Goal: Share content

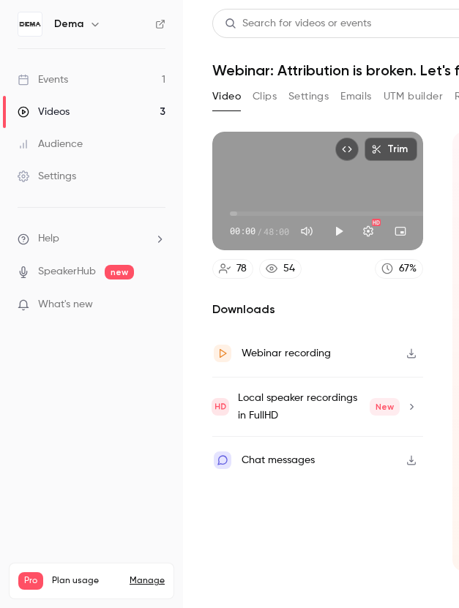
click at [83, 116] on link "Videos 3" at bounding box center [91, 112] width 183 height 32
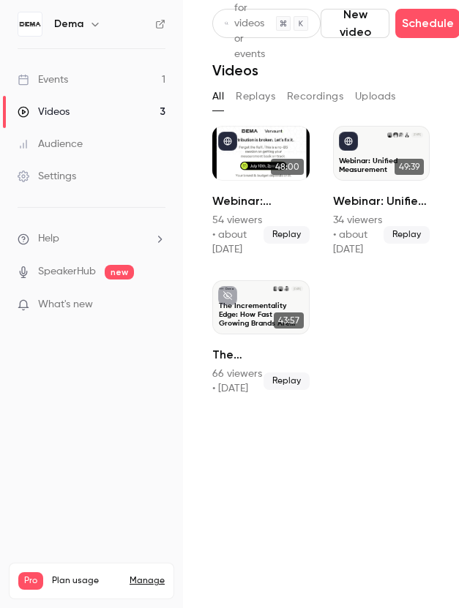
click at [133, 89] on link "Events 1" at bounding box center [91, 80] width 183 height 32
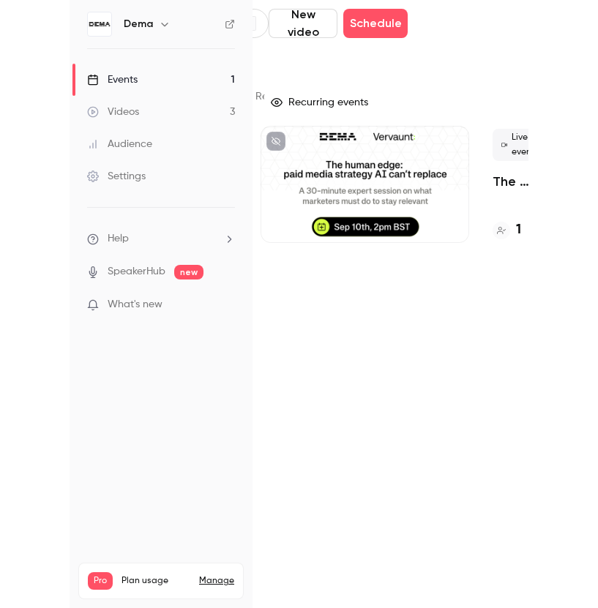
scroll to position [0, 124]
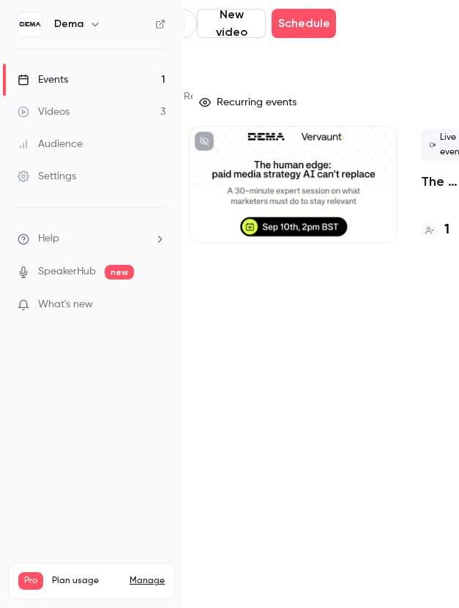
click at [1, 245] on ul "Help SpeakerHub new What's new" at bounding box center [91, 273] width 183 height 131
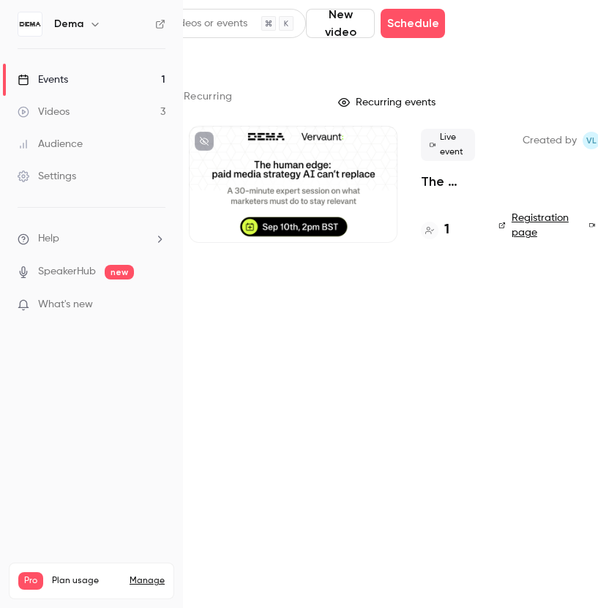
click at [458, 226] on link "Registration page" at bounding box center [535, 225] width 73 height 29
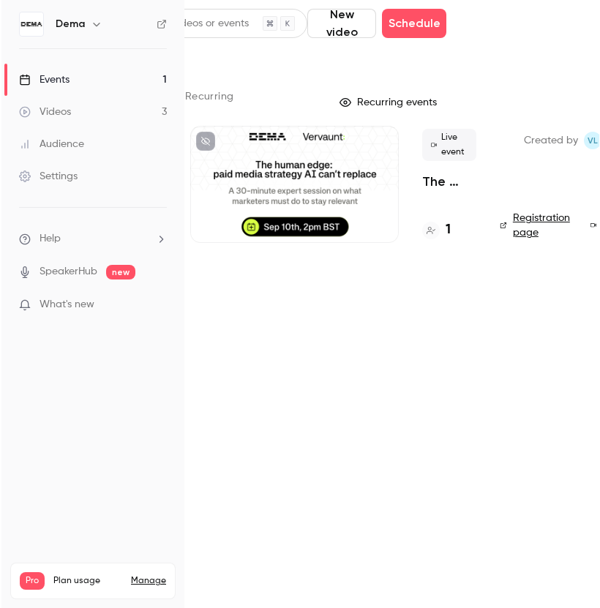
scroll to position [0, 160]
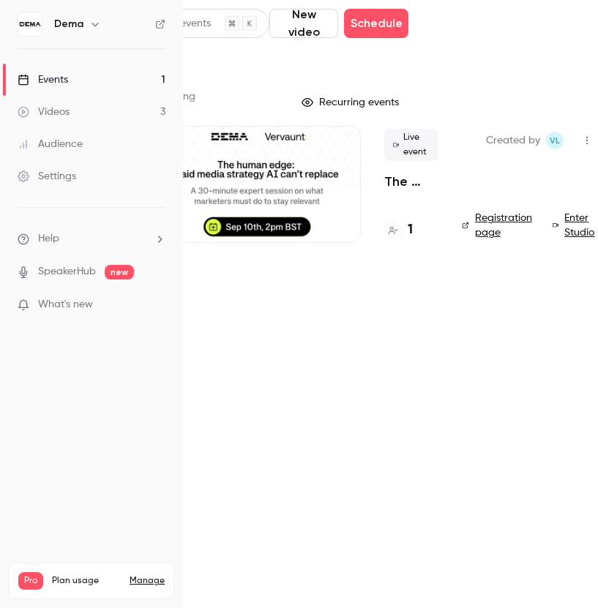
click at [458, 220] on link "Registration page" at bounding box center [498, 225] width 73 height 29
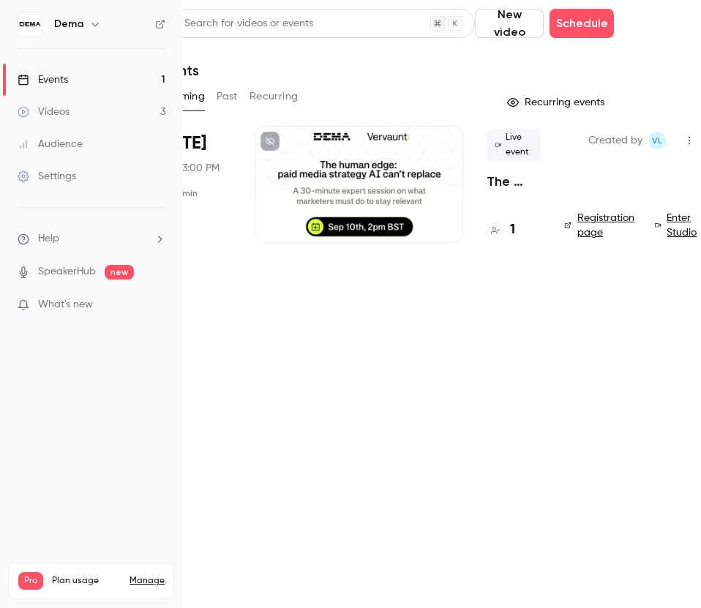
scroll to position [0, 57]
click at [458, 141] on icon "button" at bounding box center [691, 140] width 12 height 10
click at [458, 177] on div "Share" at bounding box center [621, 178] width 111 height 15
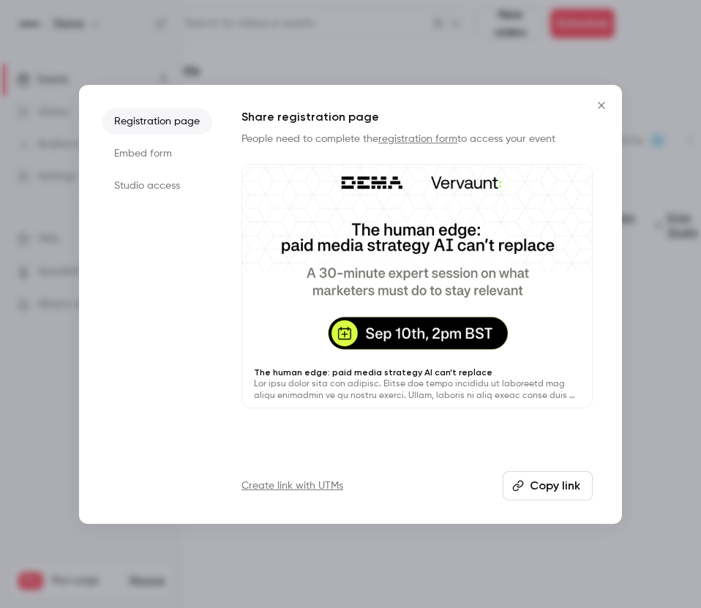
click at [458, 488] on button "Copy link" at bounding box center [548, 485] width 90 height 29
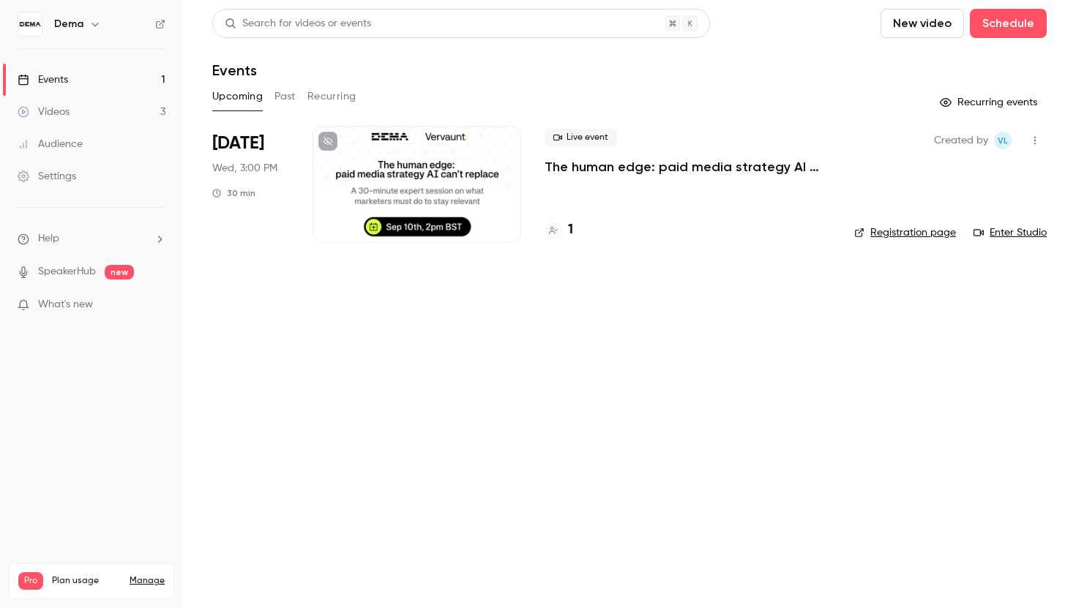
click at [76, 118] on link "Videos 3" at bounding box center [91, 112] width 183 height 32
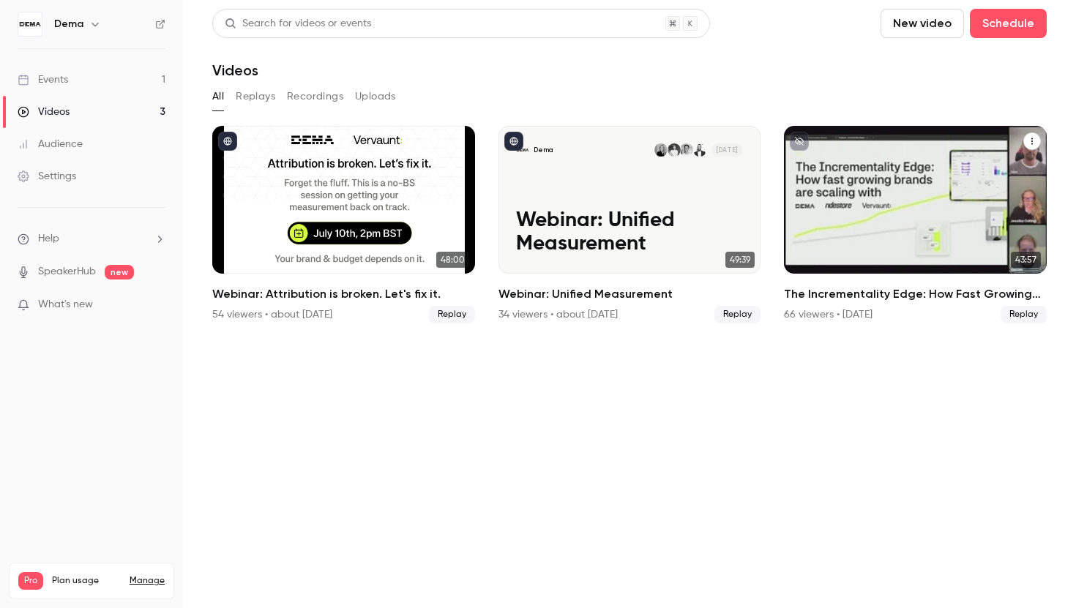
click at [1030, 140] on icon "The Incrementality Edge: How Fast Growing Brands Are Scaling With DEMA, RideSto…" at bounding box center [1032, 141] width 9 height 9
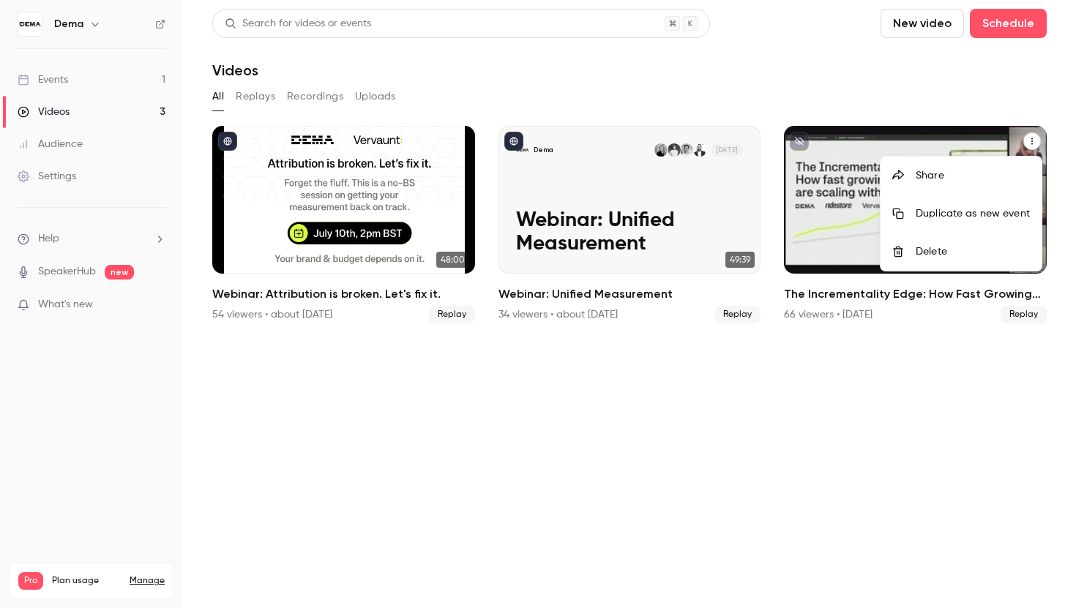
click at [821, 492] on div at bounding box center [538, 304] width 1076 height 608
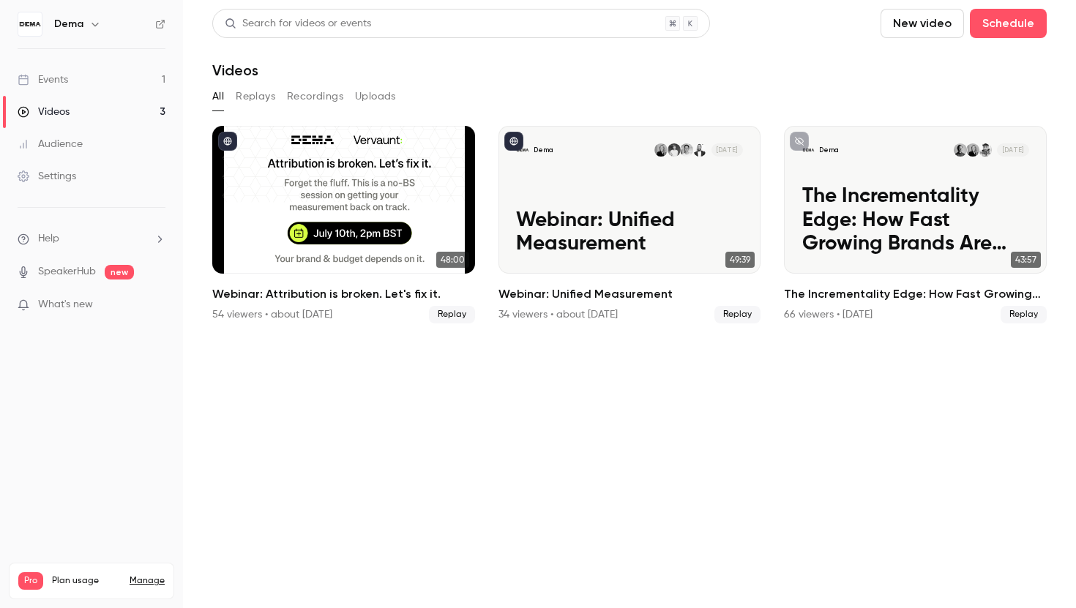
click at [605, 368] on section "Search for videos or events New video Schedule Videos All Replays Recordings Up…" at bounding box center [629, 304] width 835 height 591
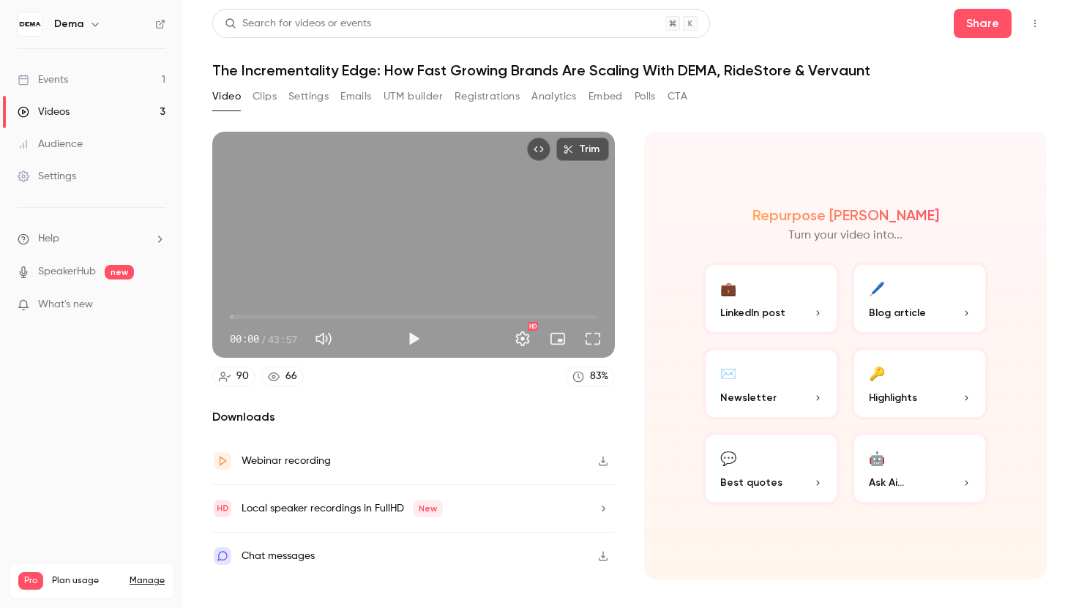
click at [602, 463] on icon "button" at bounding box center [603, 461] width 12 height 10
click at [498, 68] on h1 "The Incrementality Edge: How Fast Growing Brands Are Scaling With DEMA, RideSto…" at bounding box center [629, 70] width 835 height 18
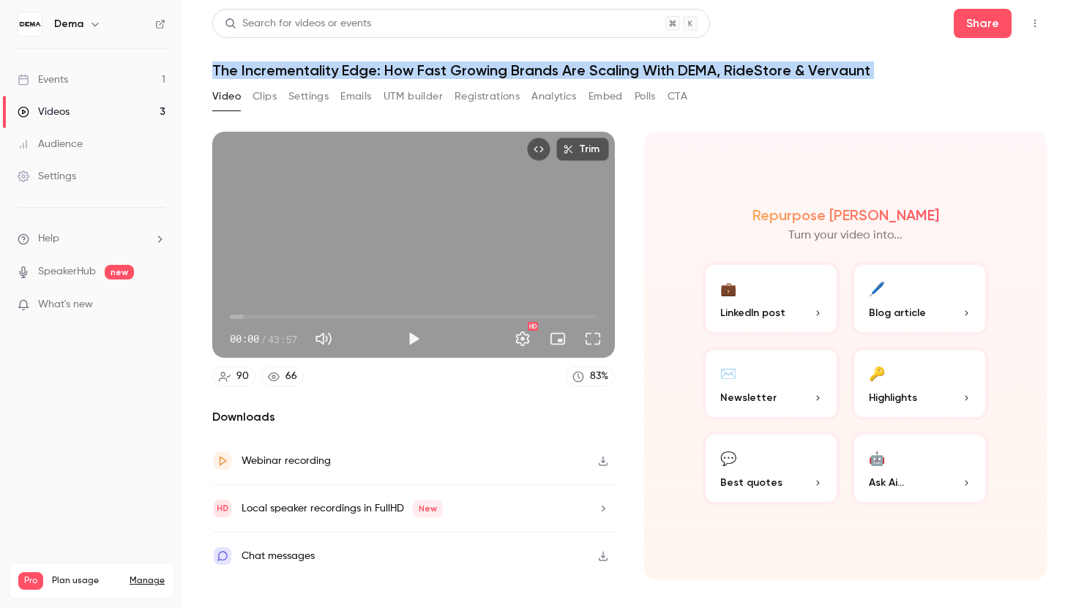
click at [498, 68] on h1 "The Incrementality Edge: How Fast Growing Brands Are Scaling With DEMA, RideSto…" at bounding box center [629, 70] width 835 height 18
copy div "The Incrementality Edge: How Fast Growing Brands Are Scaling With DEMA, RideSto…"
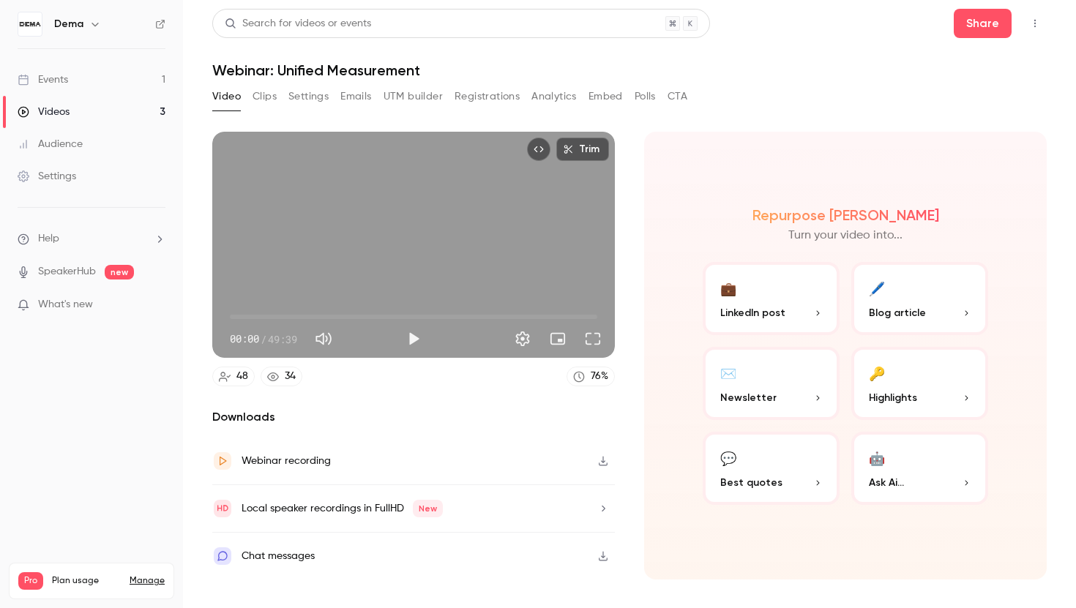
click at [652, 320] on div "Repurpose Ai Turn your video into... 💼 LinkedIn post 🖊️ Blog article ✉️ Newslet…" at bounding box center [845, 356] width 403 height 448
click at [605, 463] on icon "button" at bounding box center [603, 461] width 12 height 10
click at [381, 72] on h1 "Webinar: Attribution is broken. Let's fix it." at bounding box center [629, 70] width 835 height 18
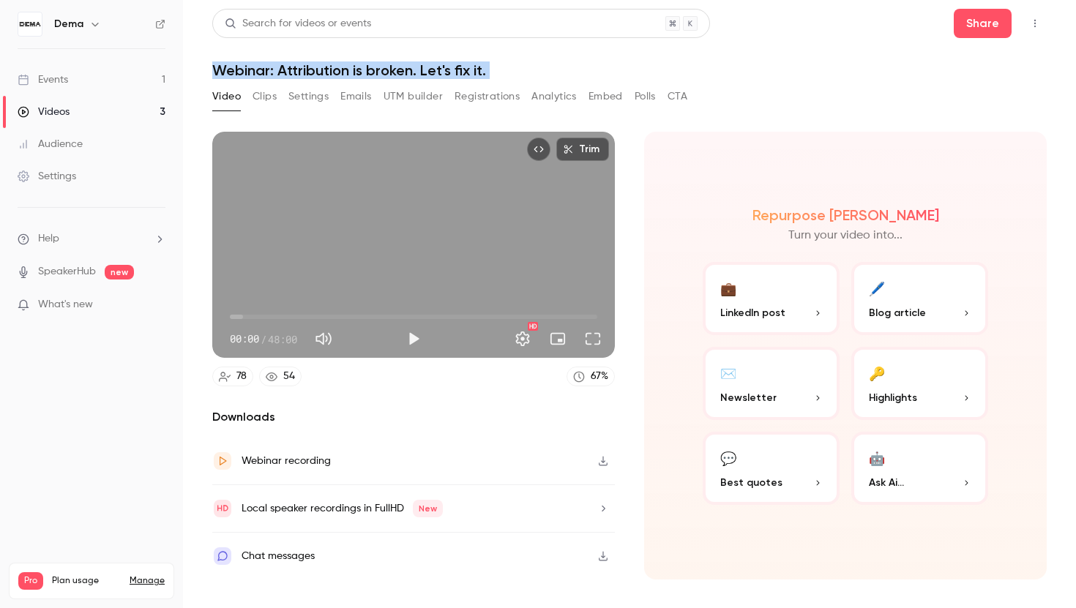
copy div "Webinar: Attribution is broken. Let's fix it. Video Clips Settings Emails UTM b…"
